Goal: Task Accomplishment & Management: Use online tool/utility

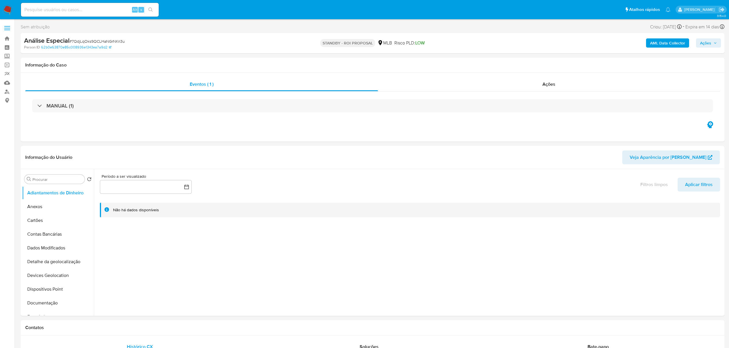
select select "10"
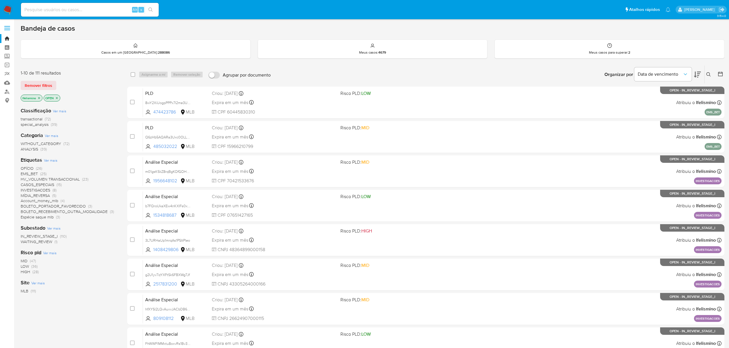
click at [99, 11] on input at bounding box center [90, 9] width 138 height 7
paste input "XVIdTUlXxEYxoPEgYwdTXp6M"
type input "XVIdTUlXxEYxoPEgYwdTXp6M"
click at [152, 7] on icon "search-icon" at bounding box center [150, 9] width 5 height 5
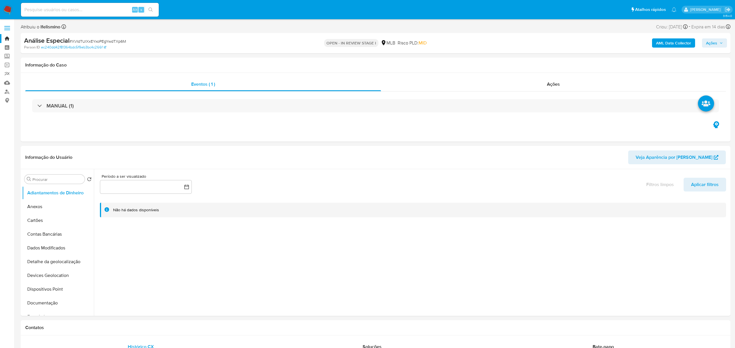
select select "10"
click at [81, 209] on button "Anexos" at bounding box center [55, 207] width 67 height 14
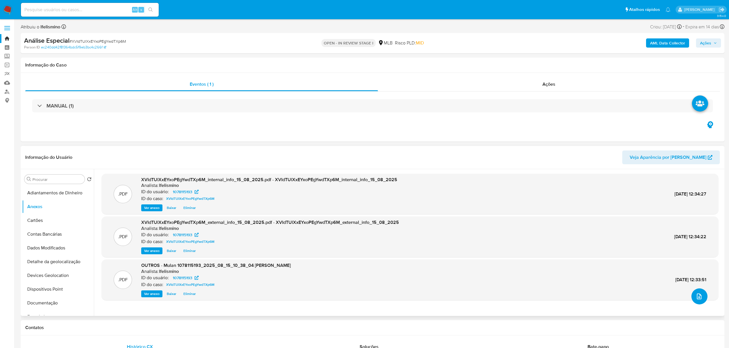
click at [698, 299] on icon "upload-file" at bounding box center [699, 297] width 5 height 6
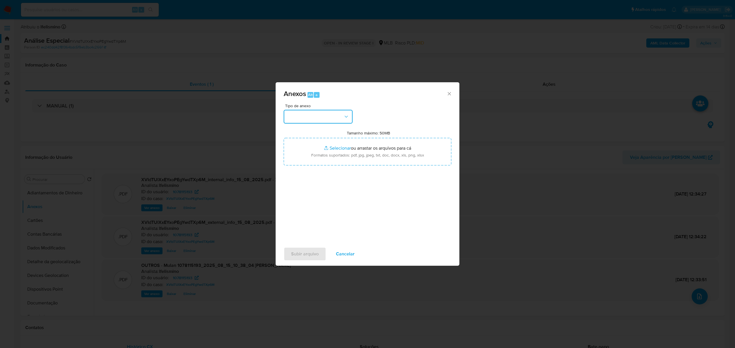
click at [311, 118] on button "button" at bounding box center [318, 117] width 69 height 14
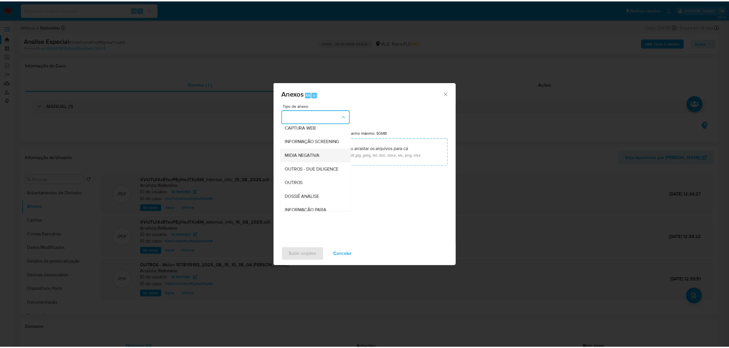
scroll to position [88, 0]
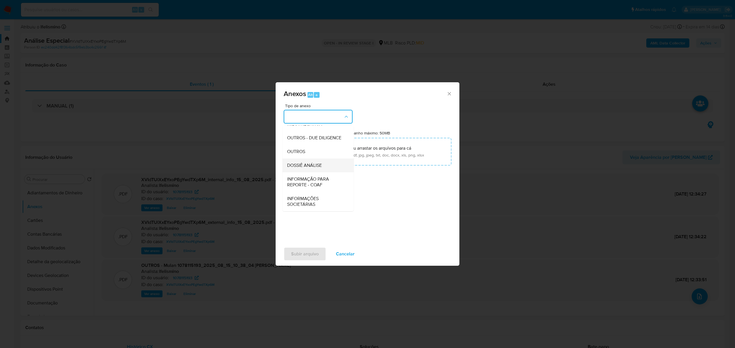
click at [316, 164] on span "DOSSIÊ ANÁLISE" at bounding box center [304, 166] width 35 height 6
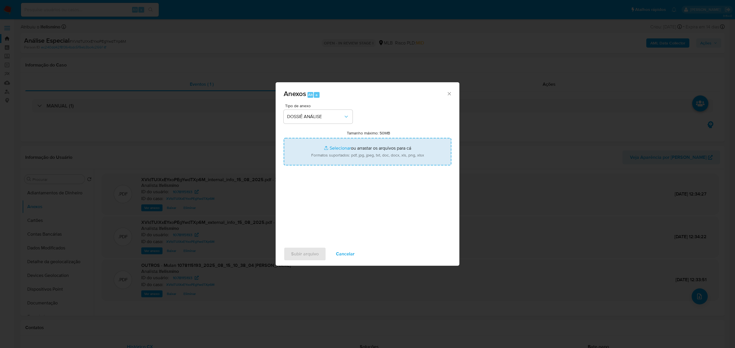
type input "C:\fakepath\SAR - CPF 00553914600 - [PERSON_NAME].pdf"
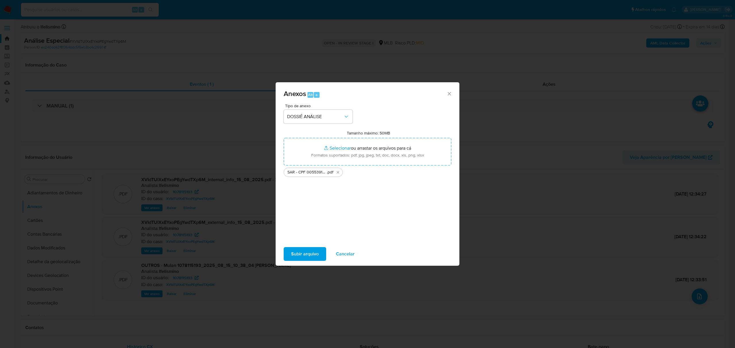
click at [307, 252] on span "Subir arquivo" at bounding box center [305, 254] width 28 height 13
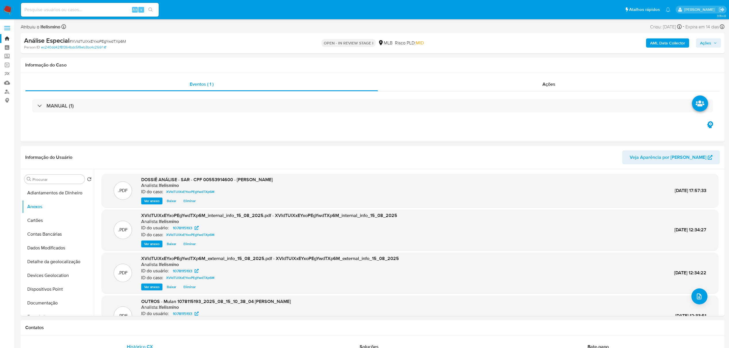
click at [711, 47] on span "Ações" at bounding box center [705, 42] width 11 height 9
click at [565, 60] on span "Alt" at bounding box center [565, 61] width 5 height 5
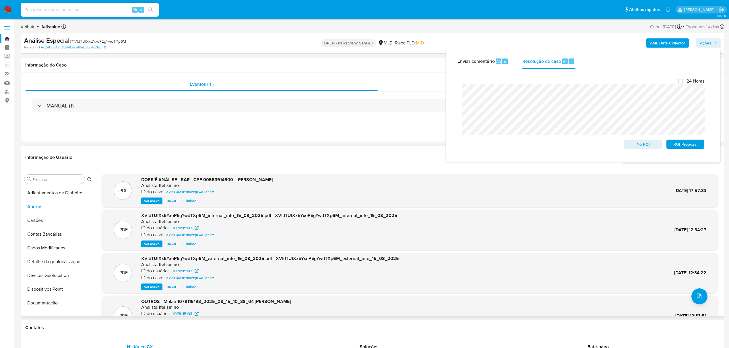
scroll to position [25, 0]
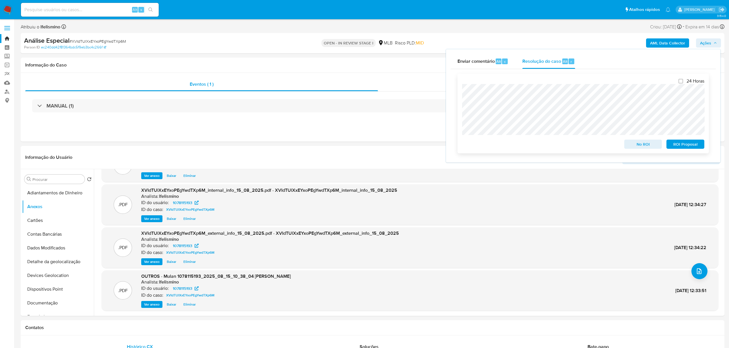
click at [693, 147] on span "ROI Proposal" at bounding box center [685, 144] width 30 height 8
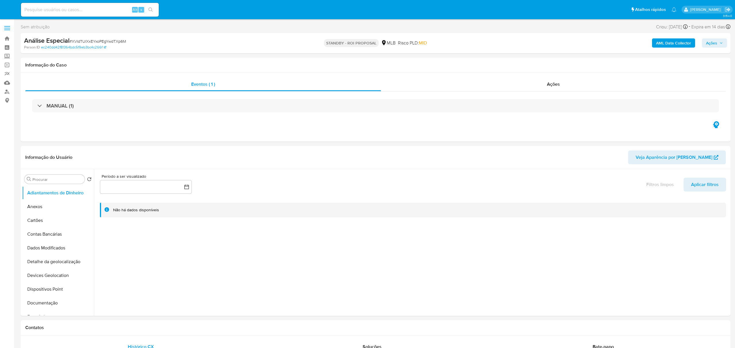
select select "10"
